Goal: Information Seeking & Learning: Learn about a topic

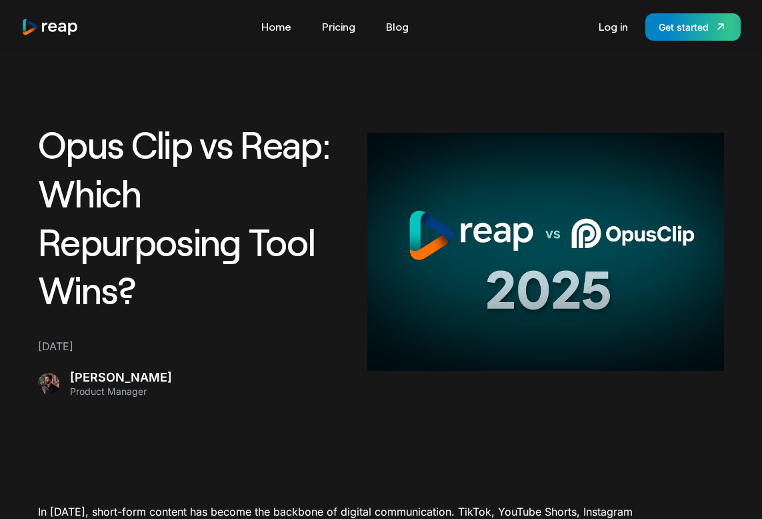
click at [59, 29] on img "home" at bounding box center [49, 27] width 57 height 18
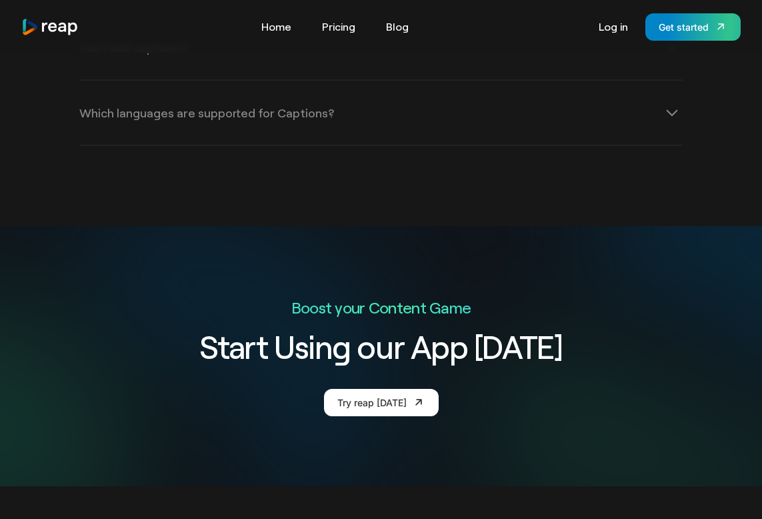
scroll to position [4826, 0]
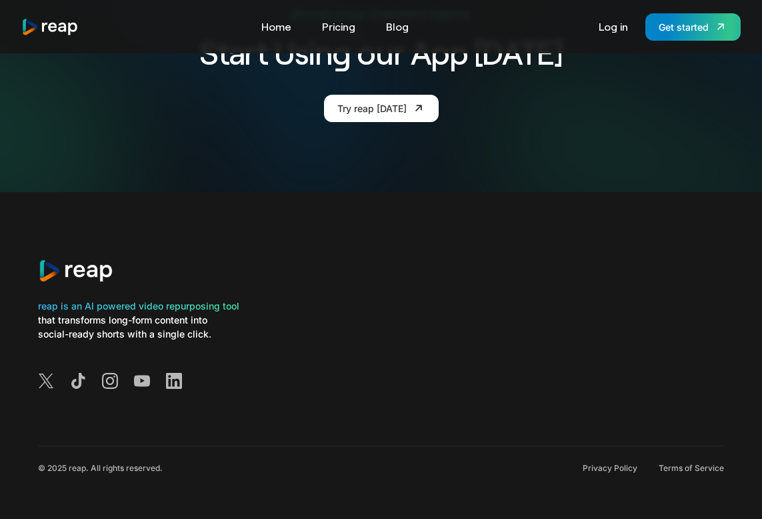
click at [351, 373] on div at bounding box center [381, 382] width 686 height 19
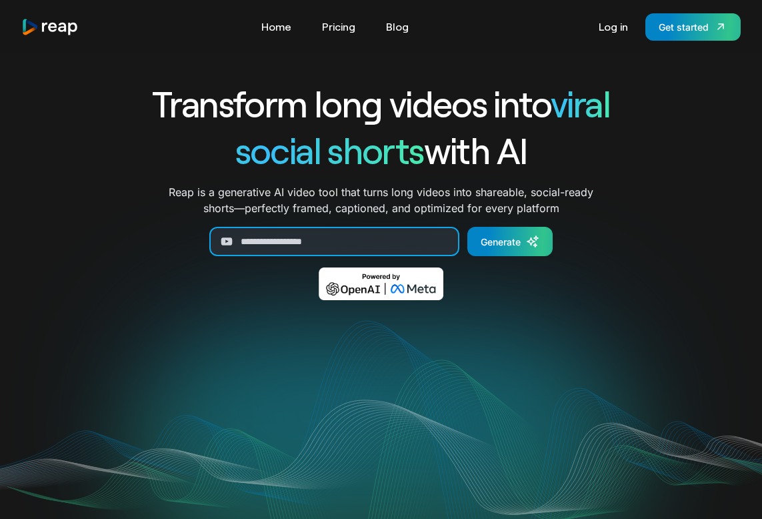
click at [399, 237] on input "Generate Form" at bounding box center [334, 241] width 250 height 29
click at [398, 193] on p "Reap is a generative AI video tool that turns long videos into shareable, socia…" at bounding box center [381, 200] width 425 height 32
click at [339, 26] on link "Pricing" at bounding box center [338, 26] width 47 height 21
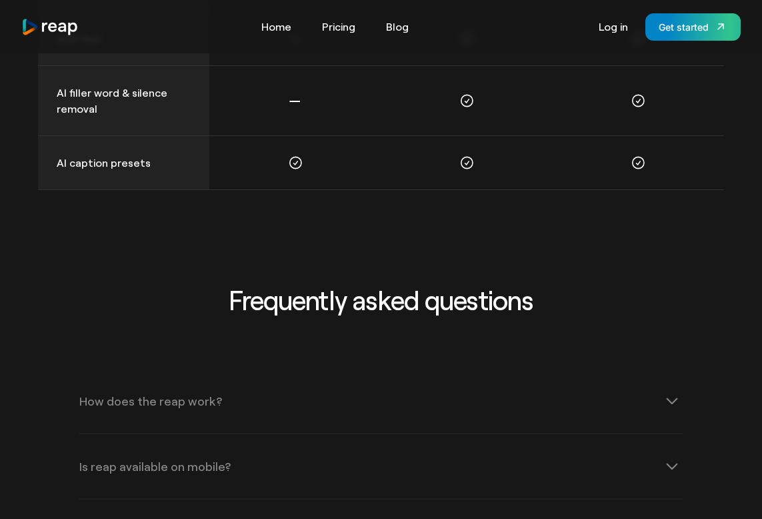
scroll to position [1527, 0]
